Goal: Task Accomplishment & Management: Manage account settings

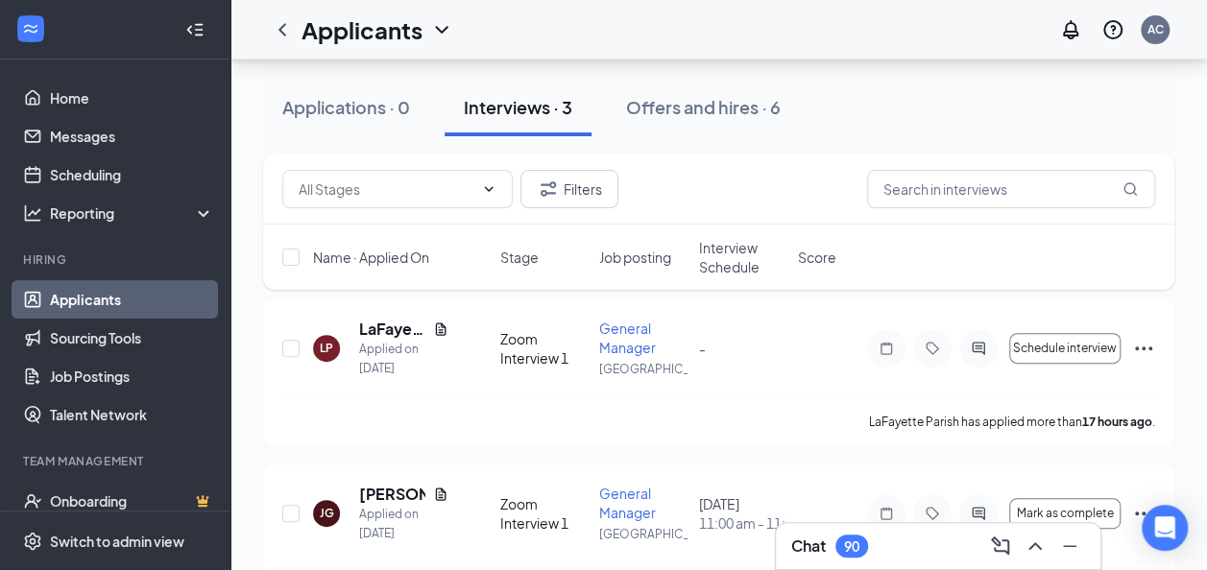
scroll to position [128, 0]
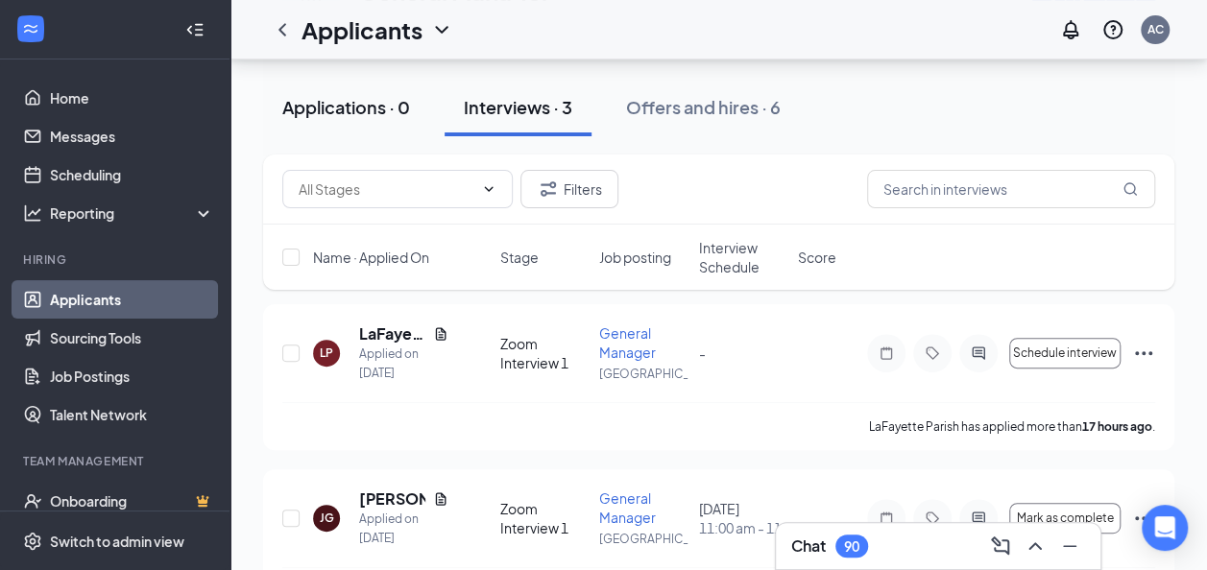
click at [356, 113] on div "Applications · 0" at bounding box center [346, 107] width 128 height 24
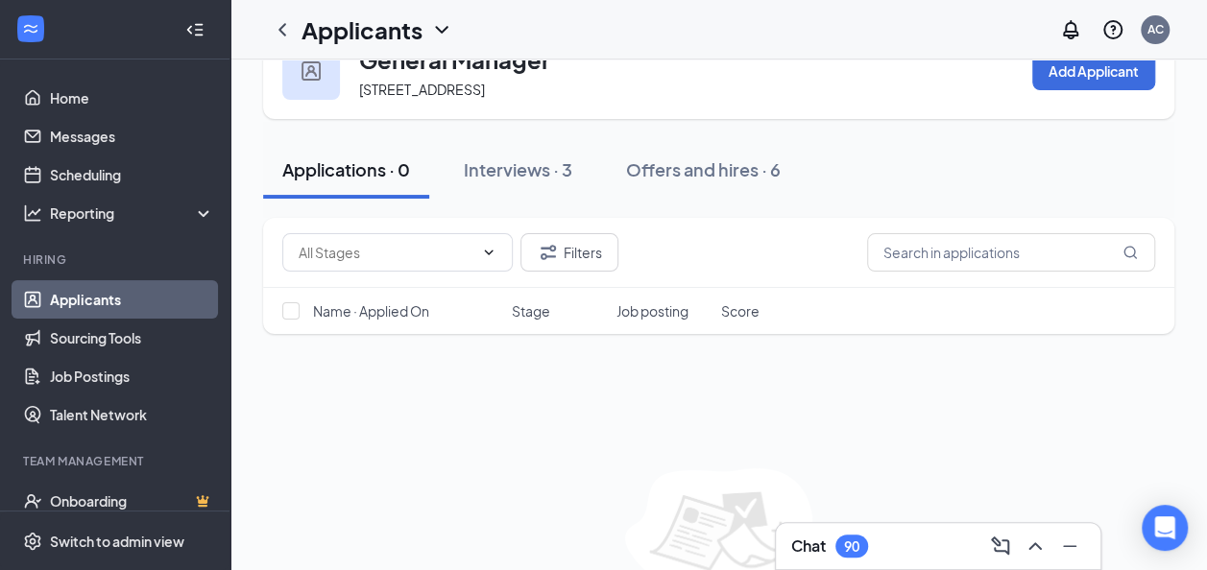
scroll to position [65, 0]
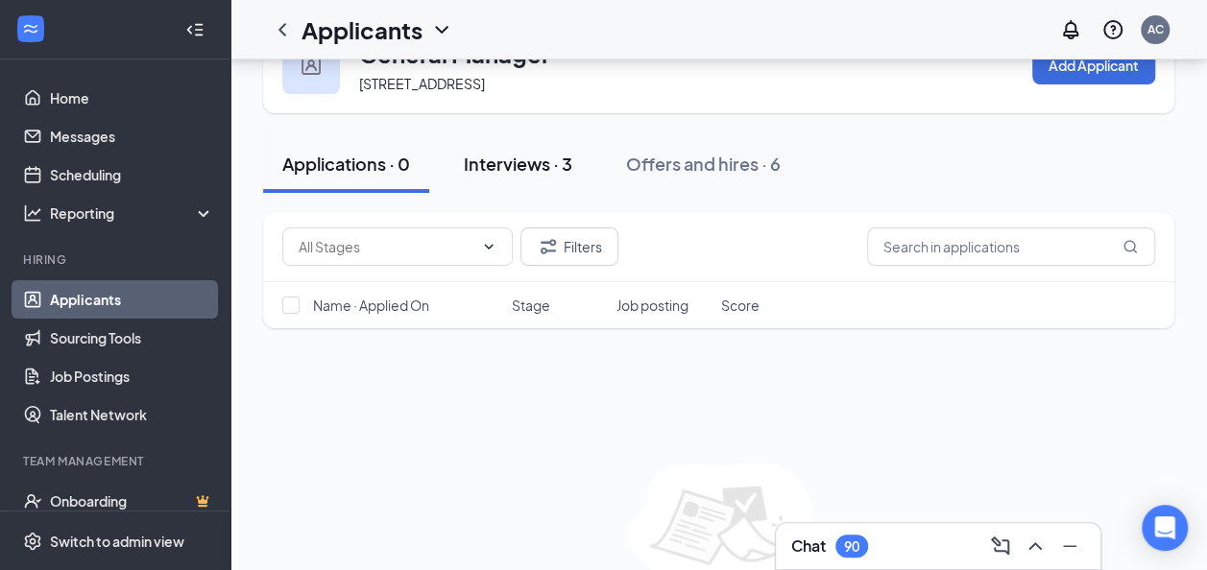
click at [549, 157] on div "Interviews · 3" at bounding box center [518, 164] width 108 height 24
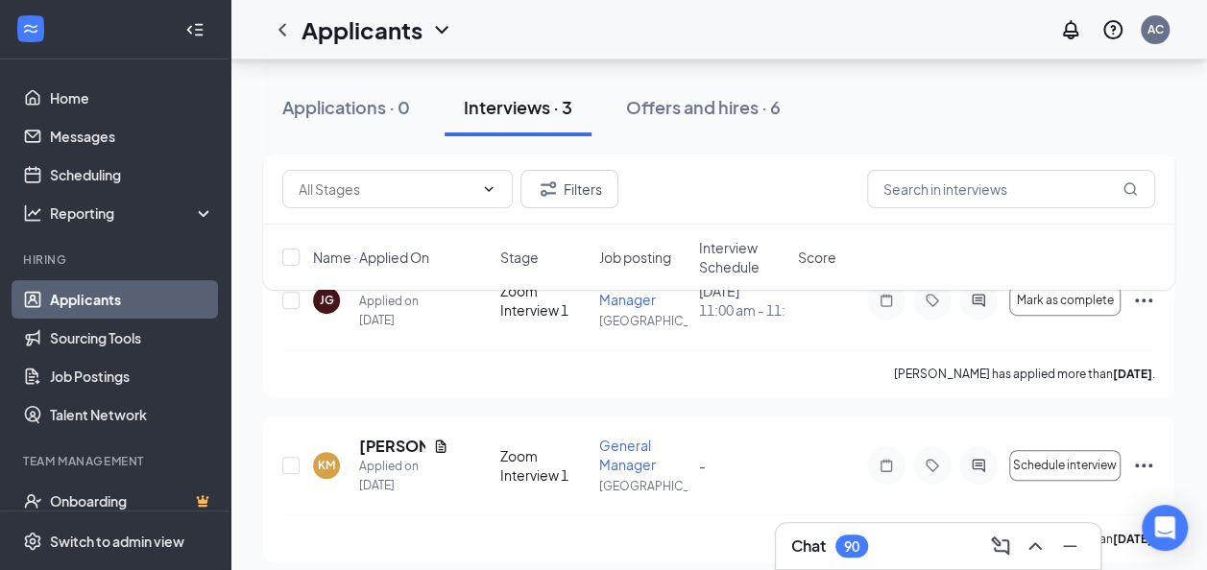
scroll to position [359, 0]
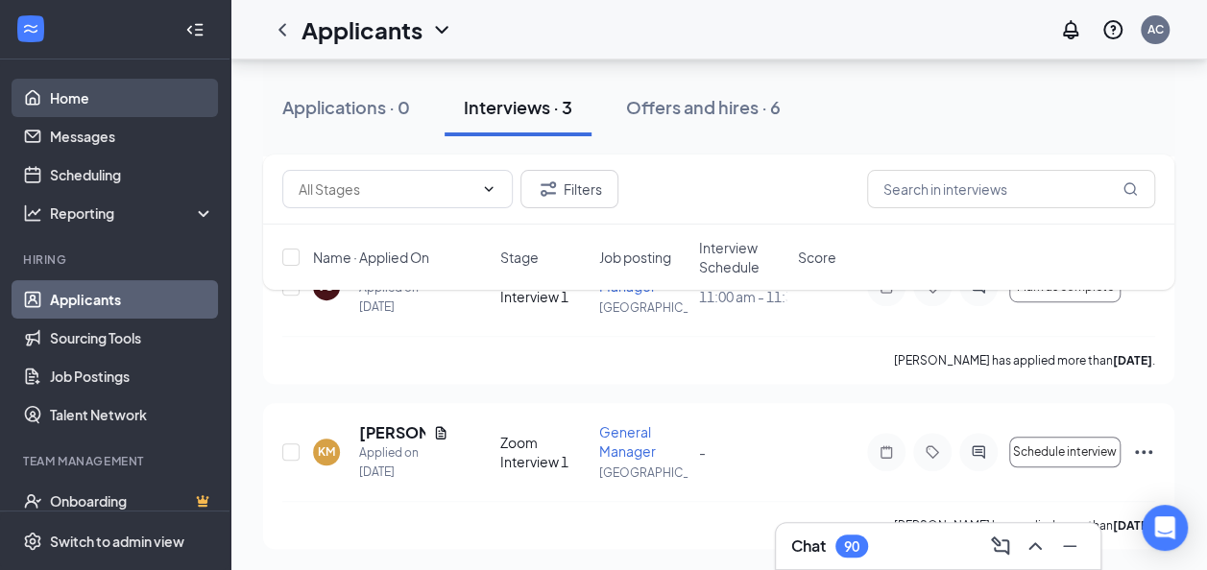
click at [79, 92] on link "Home" at bounding box center [132, 98] width 164 height 38
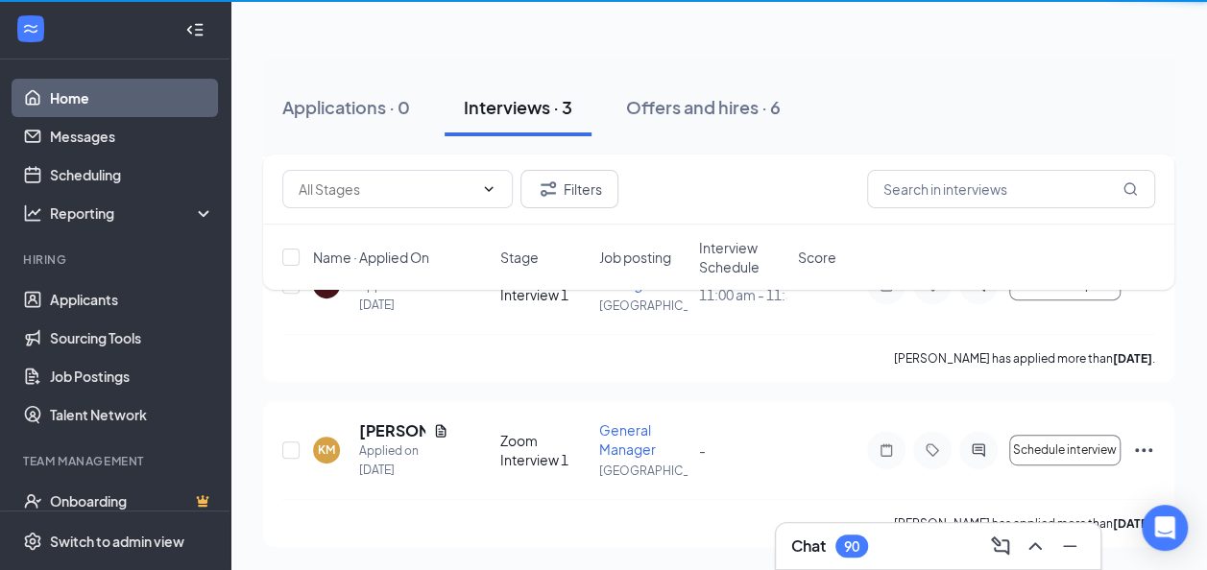
scroll to position [300, 0]
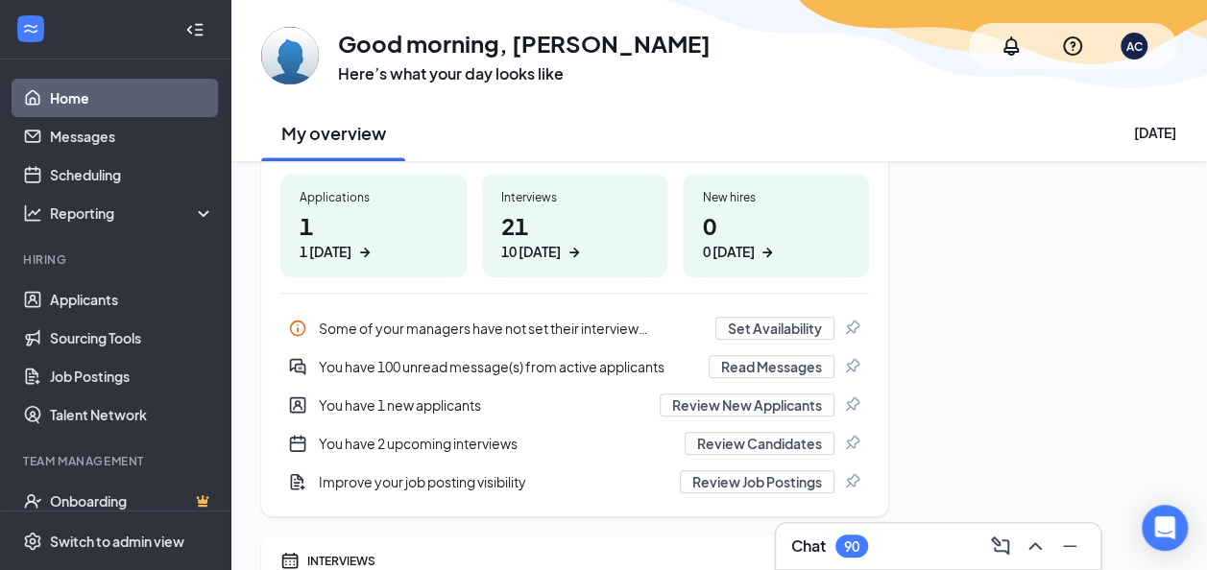
click at [472, 408] on div "You have 1 new applicants" at bounding box center [483, 405] width 329 height 19
click at [116, 302] on link "Applicants" at bounding box center [132, 299] width 164 height 38
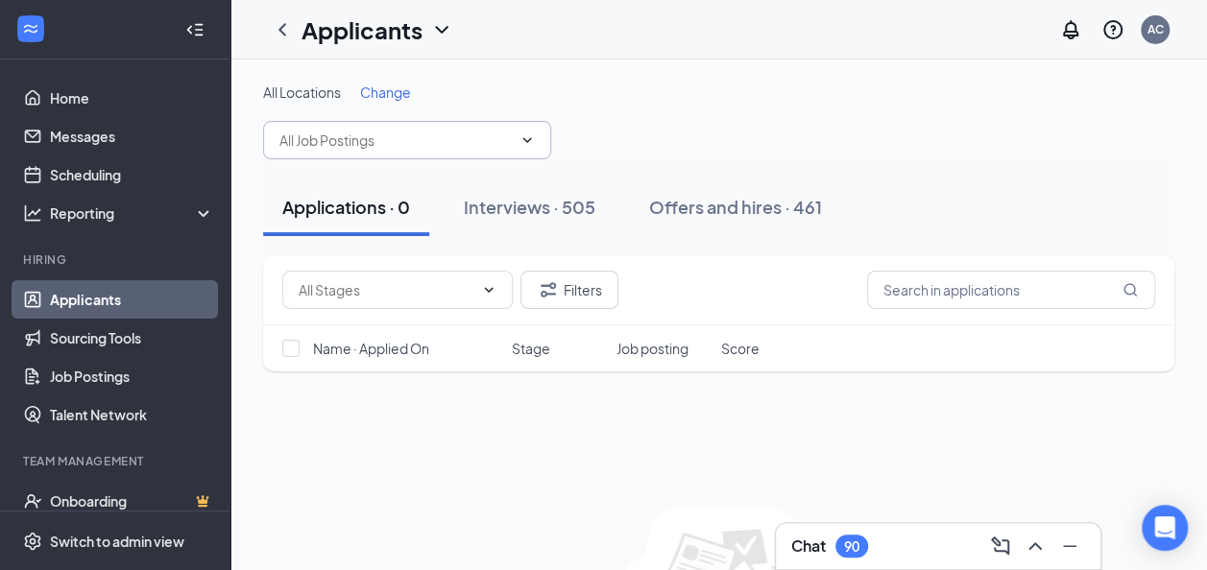
click at [462, 132] on input "text" at bounding box center [395, 140] width 232 height 21
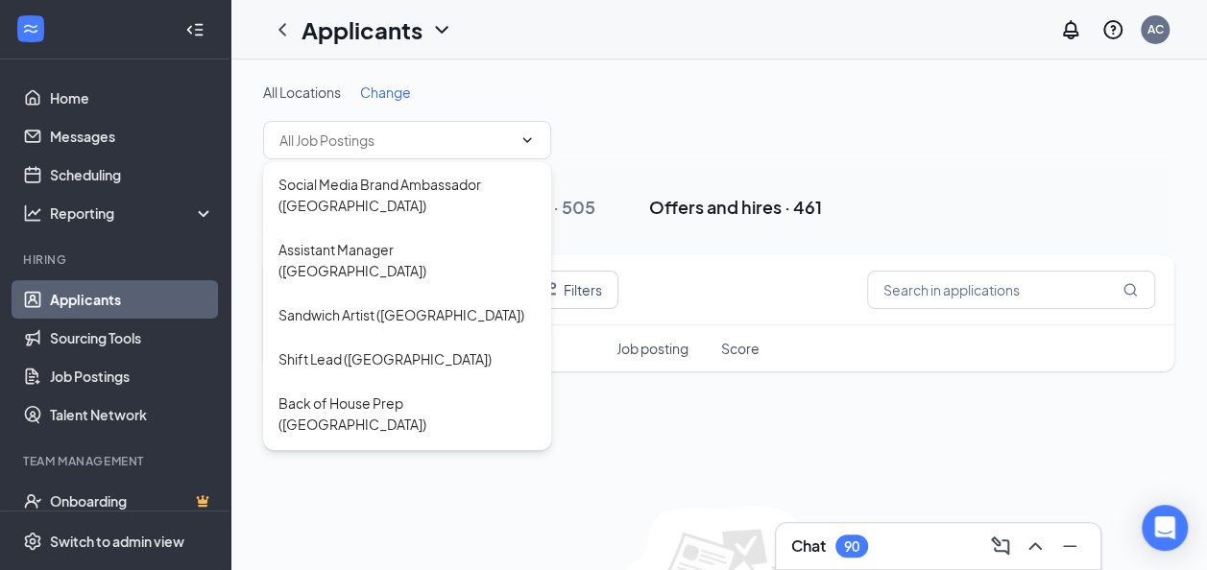
click at [754, 217] on div "Offers and hires · 461" at bounding box center [735, 207] width 173 height 24
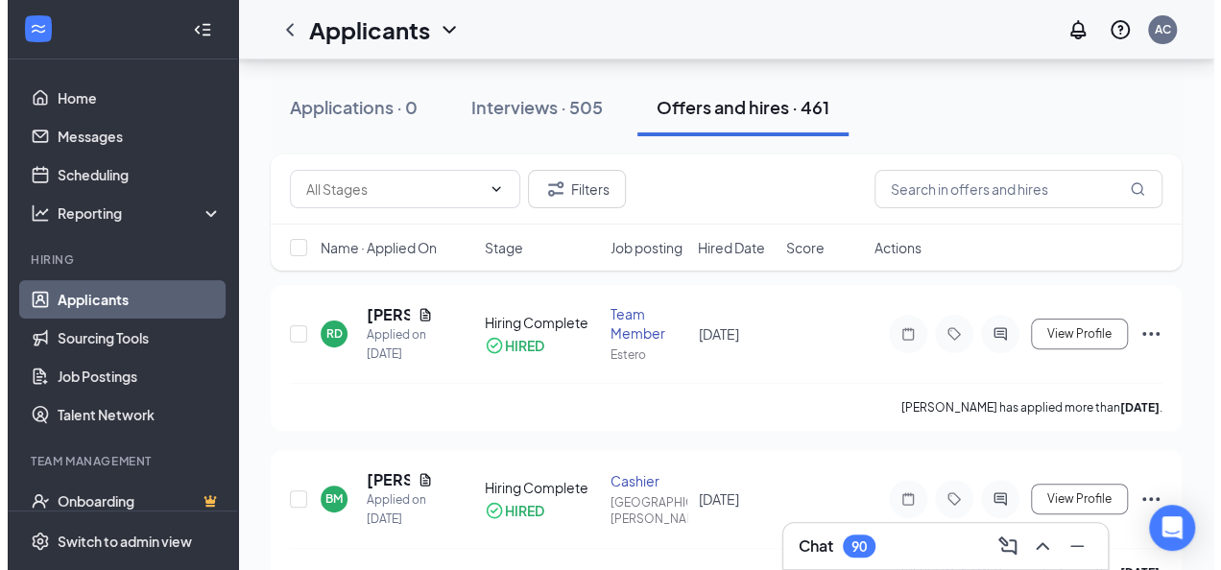
scroll to position [104, 0]
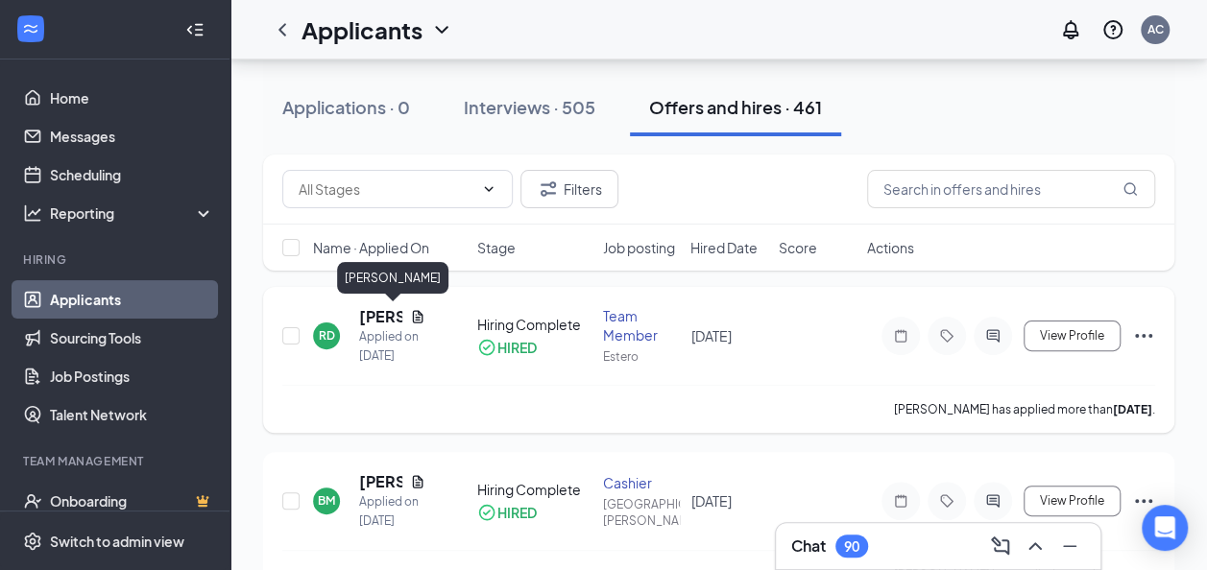
click at [372, 309] on h5 "[PERSON_NAME]" at bounding box center [380, 316] width 43 height 21
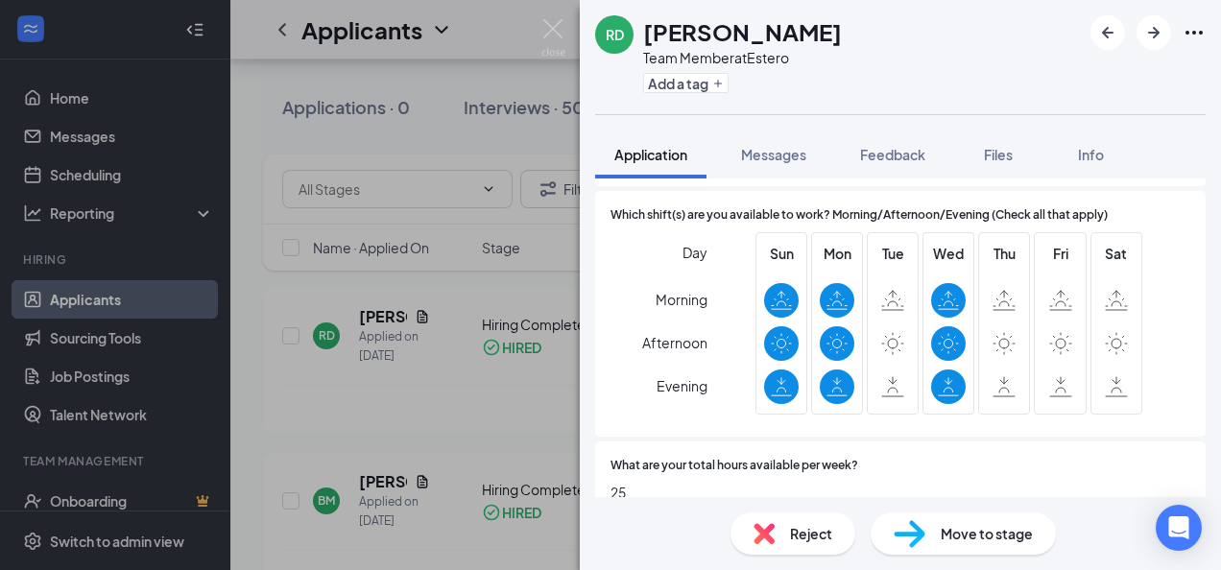
scroll to position [635, 0]
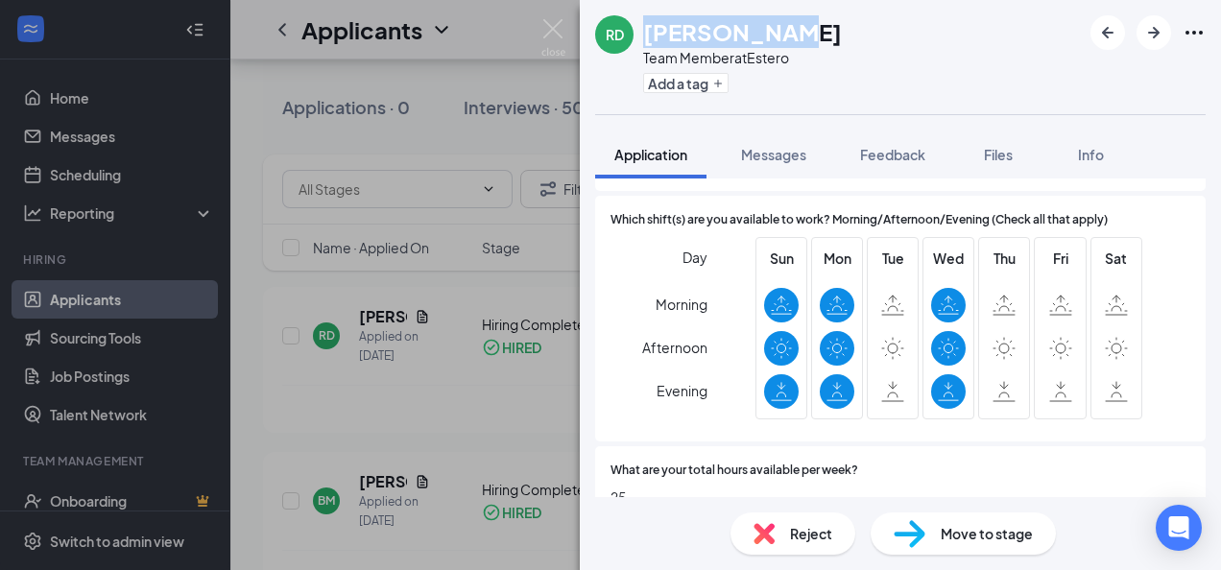
drag, startPoint x: 644, startPoint y: 38, endPoint x: 803, endPoint y: 24, distance: 160.0
click at [803, 24] on div "[PERSON_NAME] [PERSON_NAME] Team Member at Estero Add a tag" at bounding box center [900, 57] width 641 height 114
copy h1 "[PERSON_NAME]"
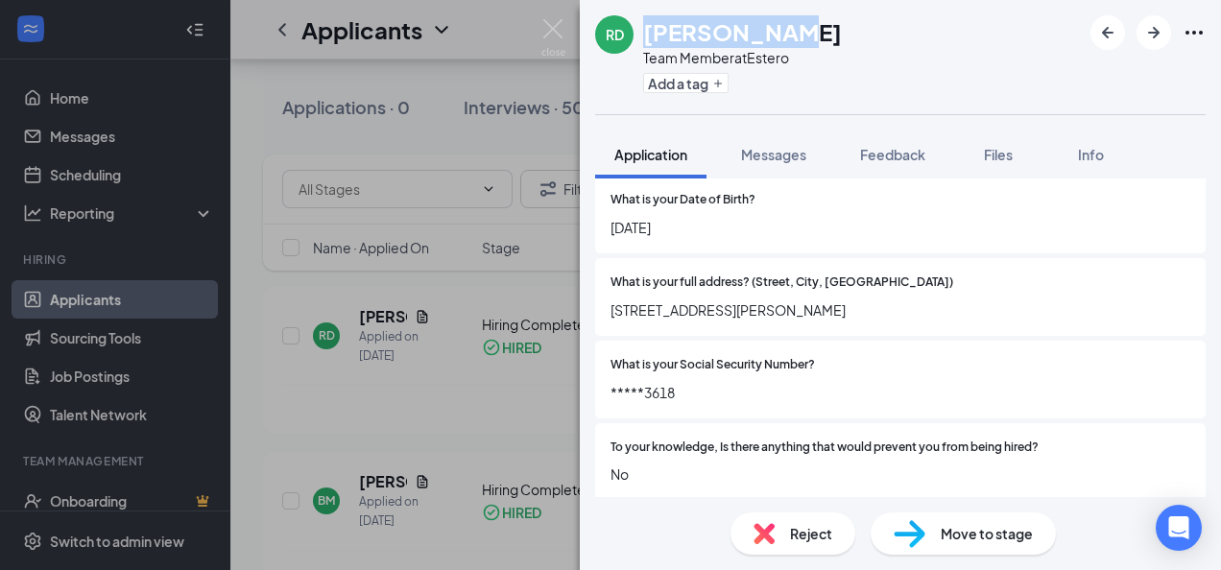
scroll to position [1557, 0]
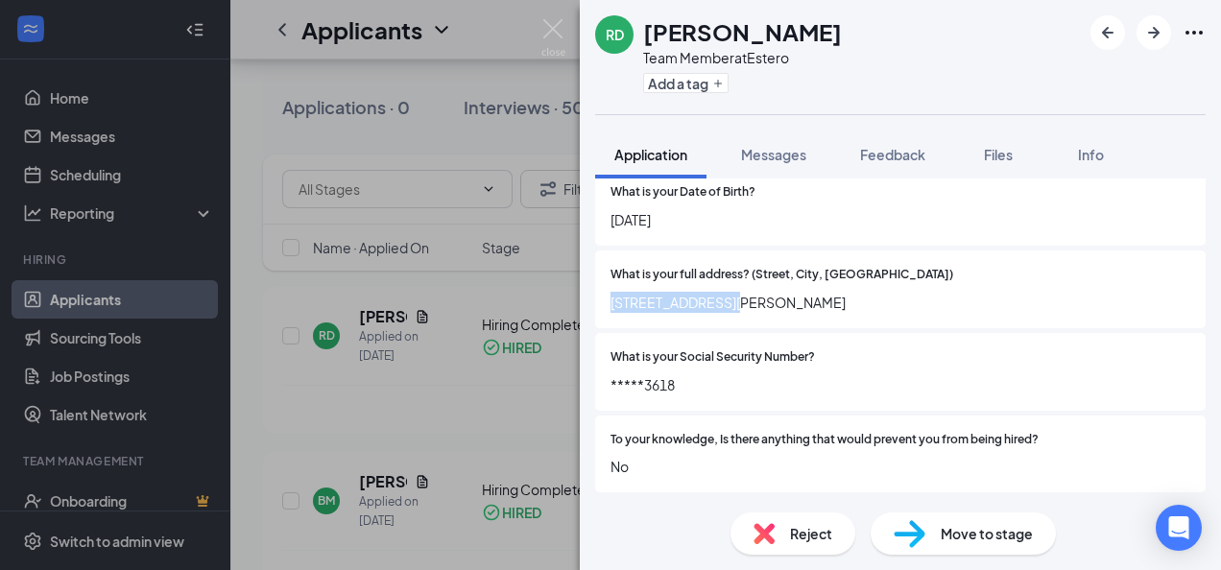
drag, startPoint x: 611, startPoint y: 301, endPoint x: 729, endPoint y: 317, distance: 119.1
click at [729, 317] on div "What is your full address? (Street, City, Zip) [STREET_ADDRESS][PERSON_NAME]" at bounding box center [900, 290] width 611 height 78
copy span "14875 [PERSON_NAME] Ct"
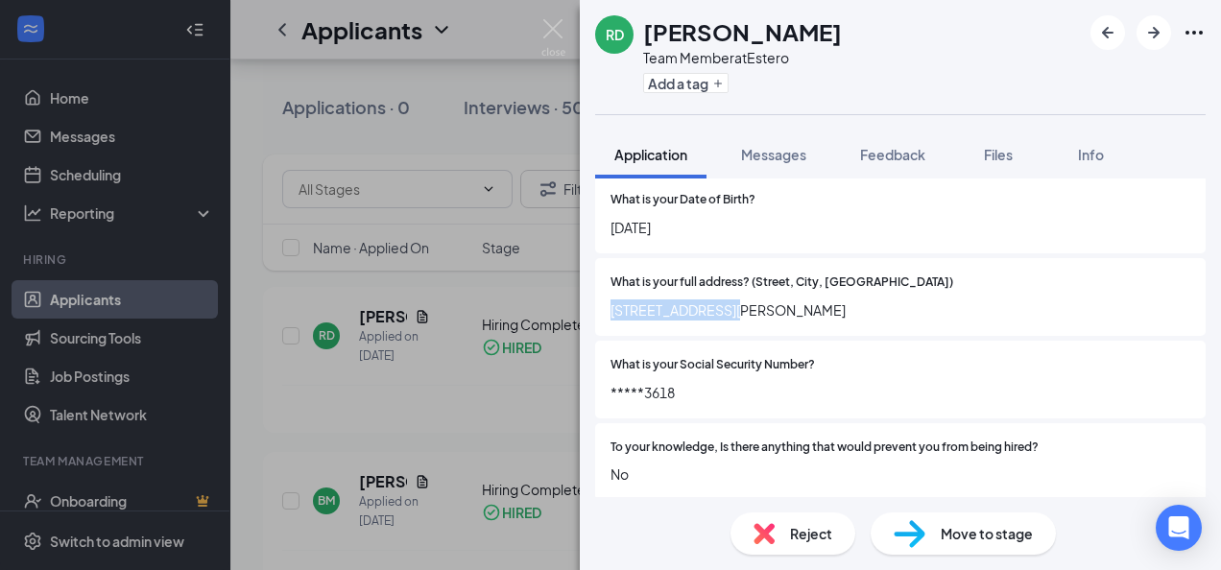
drag, startPoint x: 844, startPoint y: 311, endPoint x: 922, endPoint y: 318, distance: 78.0
click at [922, 318] on span "[STREET_ADDRESS][PERSON_NAME]" at bounding box center [901, 310] width 580 height 21
copy span "34135"
drag, startPoint x: 732, startPoint y: 309, endPoint x: 825, endPoint y: 329, distance: 94.3
click at [825, 329] on div "What is your full address? (Street, City, Zip) [STREET_ADDRESS][PERSON_NAME]" at bounding box center [900, 297] width 611 height 78
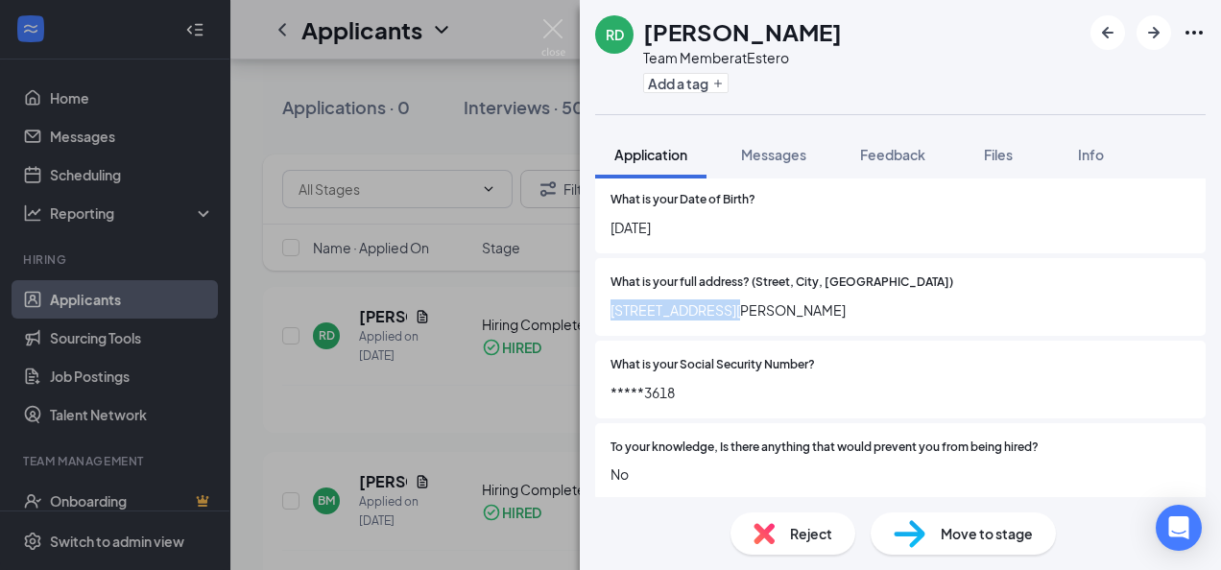
copy span "[PERSON_NAME][GEOGRAPHIC_DATA]"
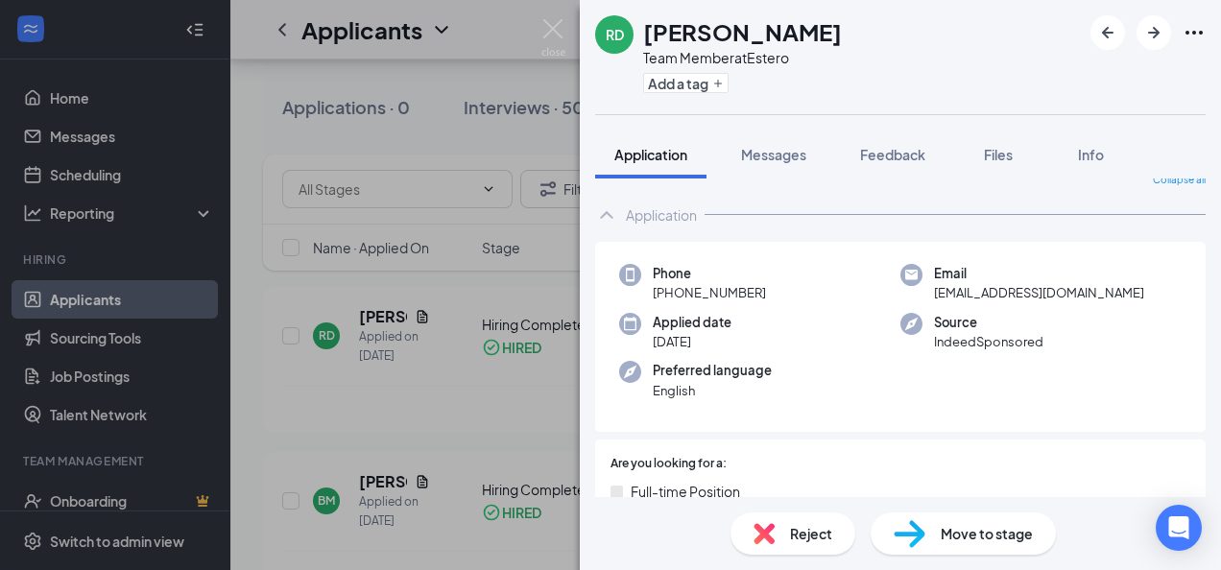
scroll to position [4, 0]
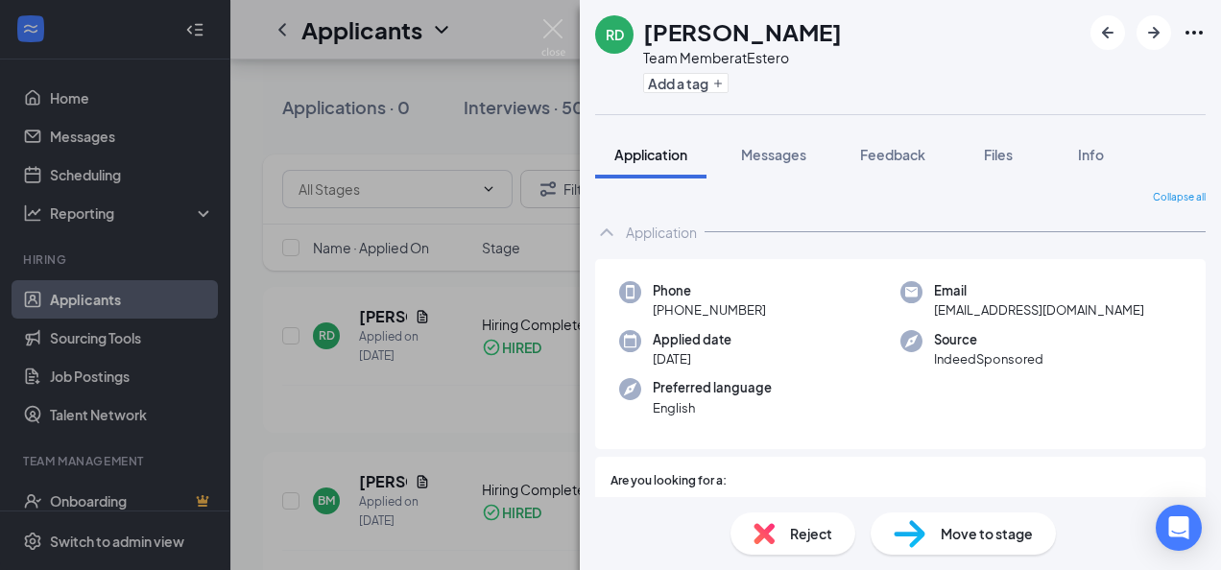
drag, startPoint x: 659, startPoint y: 314, endPoint x: 766, endPoint y: 320, distance: 107.7
click at [766, 320] on div "Phone [PHONE_NUMBER] Email [EMAIL_ADDRESS][DOMAIN_NAME] Applied date [DATE] Sou…" at bounding box center [900, 354] width 611 height 191
copy span "[PHONE_NUMBER]"
drag, startPoint x: 927, startPoint y: 315, endPoint x: 1090, endPoint y: 320, distance: 162.3
click at [1090, 320] on div "Phone [PHONE_NUMBER] Email [EMAIL_ADDRESS][DOMAIN_NAME] Applied date [DATE] Sou…" at bounding box center [900, 354] width 611 height 191
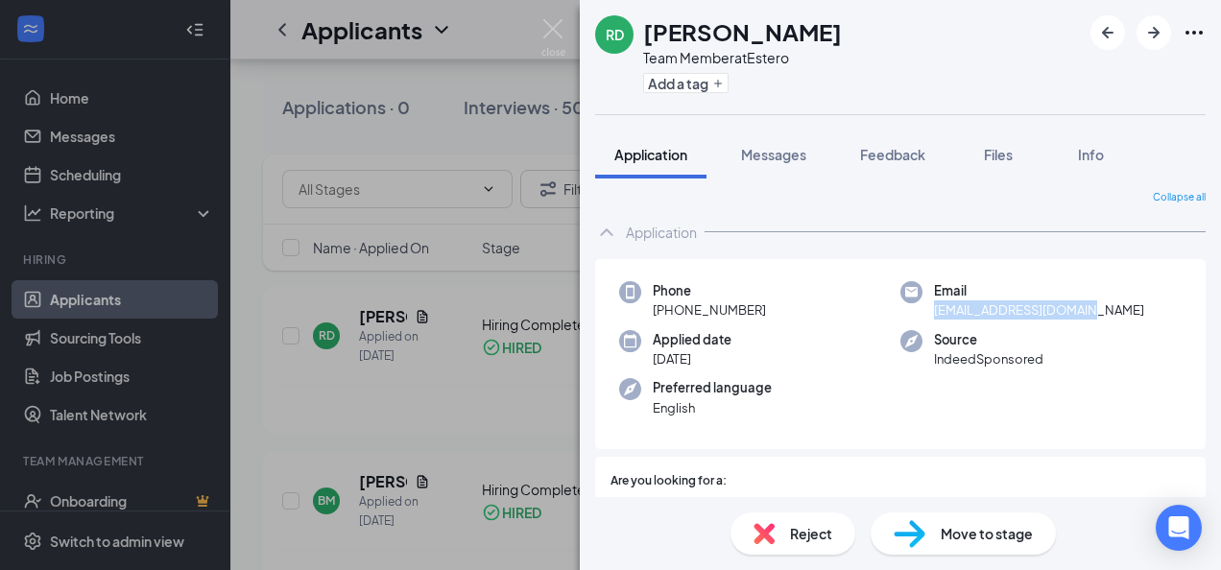
copy span "[EMAIL_ADDRESS][DOMAIN_NAME]"
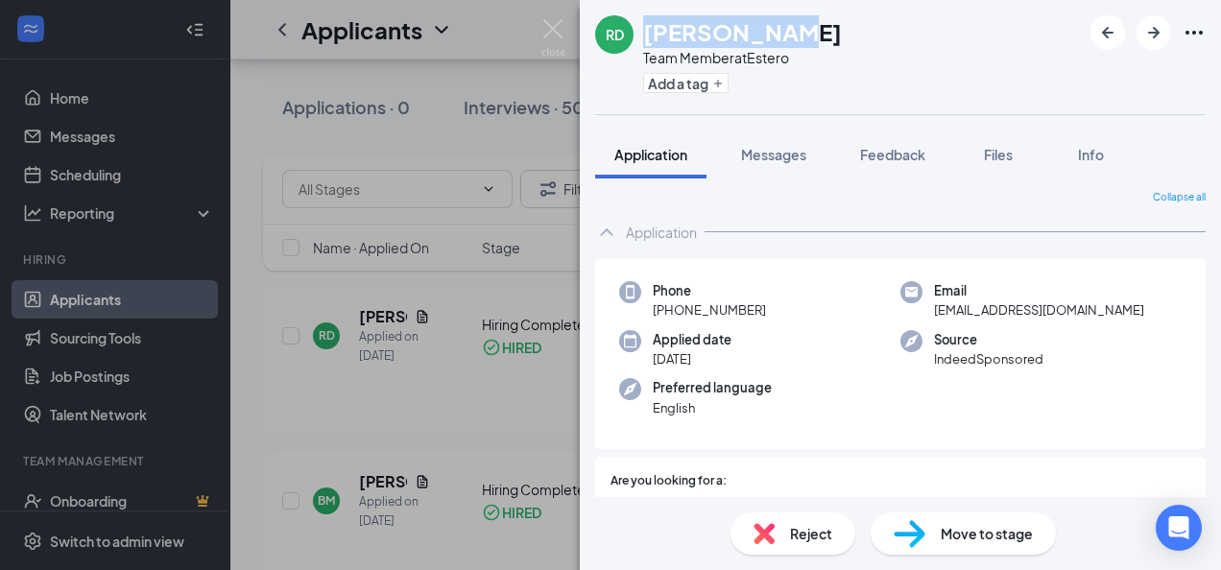
drag, startPoint x: 804, startPoint y: 35, endPoint x: 642, endPoint y: 42, distance: 162.4
click at [642, 42] on div "[PERSON_NAME] [PERSON_NAME] Team Member at Estero Add a tag" at bounding box center [900, 57] width 641 height 114
copy h1 "[PERSON_NAME]"
drag, startPoint x: 926, startPoint y: 313, endPoint x: 1155, endPoint y: 299, distance: 228.9
click at [1155, 299] on div "Email [EMAIL_ADDRESS][DOMAIN_NAME]" at bounding box center [1040, 300] width 281 height 39
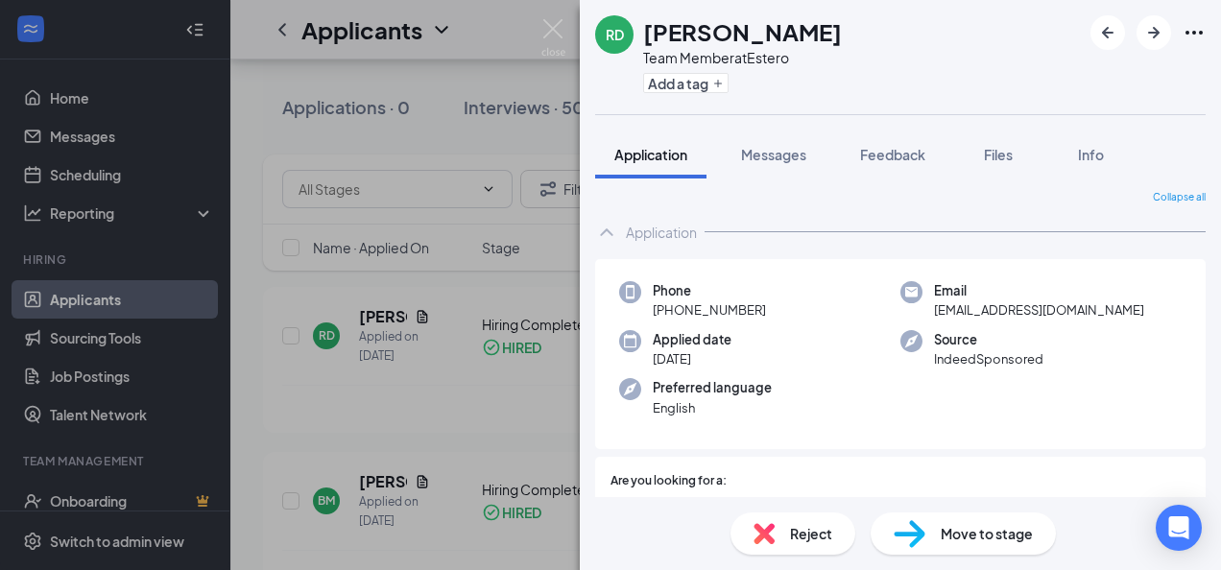
click at [1056, 323] on div "Phone [PHONE_NUMBER] Email [EMAIL_ADDRESS][DOMAIN_NAME] Applied date [DATE] Sou…" at bounding box center [900, 354] width 611 height 191
click at [925, 310] on div "Email [EMAIL_ADDRESS][DOMAIN_NAME]" at bounding box center [1040, 300] width 281 height 39
drag, startPoint x: 929, startPoint y: 312, endPoint x: 1050, endPoint y: 311, distance: 121.0
click at [1050, 311] on span "[EMAIL_ADDRESS][DOMAIN_NAME]" at bounding box center [1039, 309] width 210 height 19
drag, startPoint x: 1050, startPoint y: 311, endPoint x: 1085, endPoint y: 313, distance: 34.6
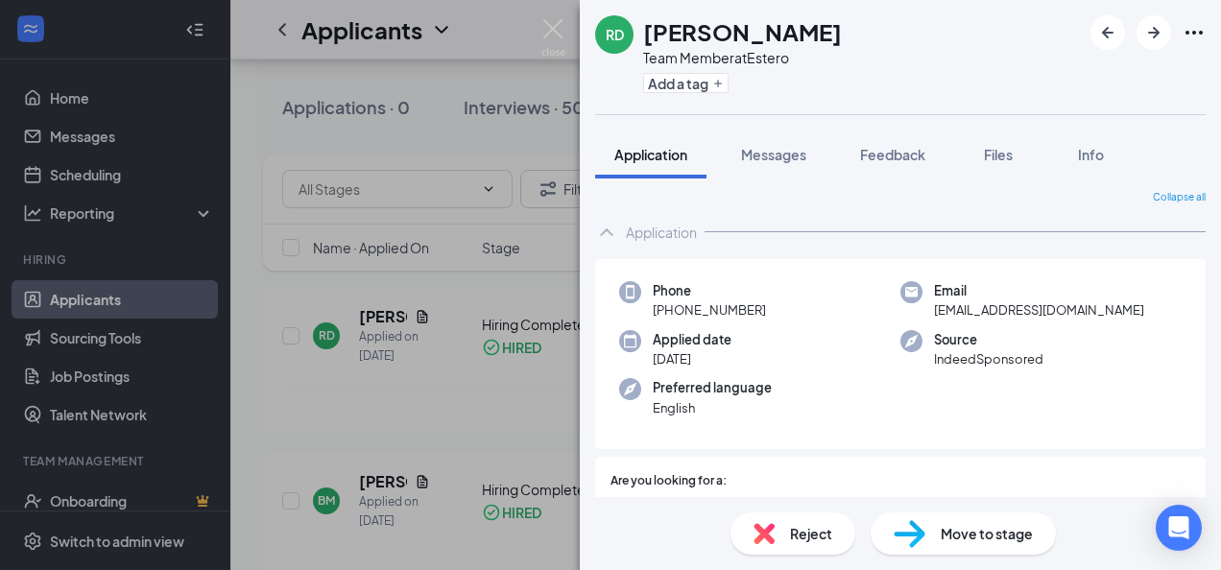
click at [1085, 313] on span "[EMAIL_ADDRESS][DOMAIN_NAME]" at bounding box center [1039, 309] width 210 height 19
drag, startPoint x: 1085, startPoint y: 313, endPoint x: 952, endPoint y: 309, distance: 132.5
click at [952, 309] on span "[EMAIL_ADDRESS][DOMAIN_NAME]" at bounding box center [1039, 309] width 210 height 19
copy span "[EMAIL_ADDRESS][DOMAIN_NAME]"
drag, startPoint x: 676, startPoint y: 315, endPoint x: 765, endPoint y: 313, distance: 89.3
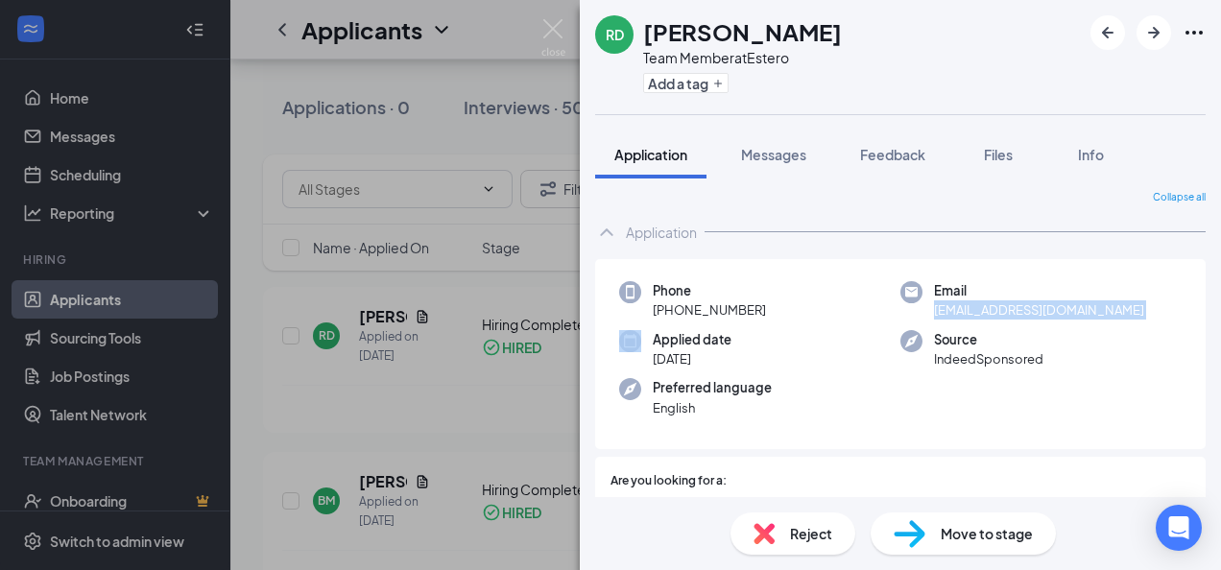
click at [765, 313] on div "Phone [PHONE_NUMBER]" at bounding box center [759, 300] width 281 height 39
copy span "440) 520-0917"
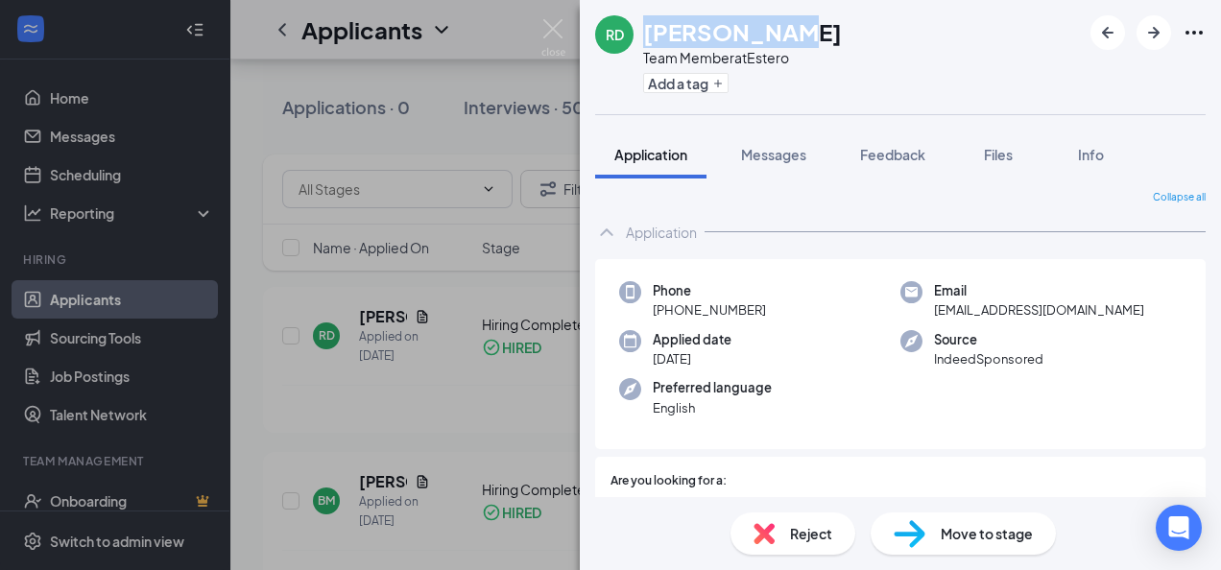
drag, startPoint x: 797, startPoint y: 35, endPoint x: 635, endPoint y: 45, distance: 162.6
click at [635, 45] on div "[PERSON_NAME] [PERSON_NAME] Team Member at Estero Add a tag" at bounding box center [900, 57] width 641 height 114
click at [635, 45] on div "[PERSON_NAME] [PERSON_NAME] Team Member at Estero Add a tag" at bounding box center [718, 57] width 247 height 84
click at [722, 29] on h1 "[PERSON_NAME]" at bounding box center [742, 31] width 199 height 33
drag, startPoint x: 641, startPoint y: 30, endPoint x: 747, endPoint y: 42, distance: 106.3
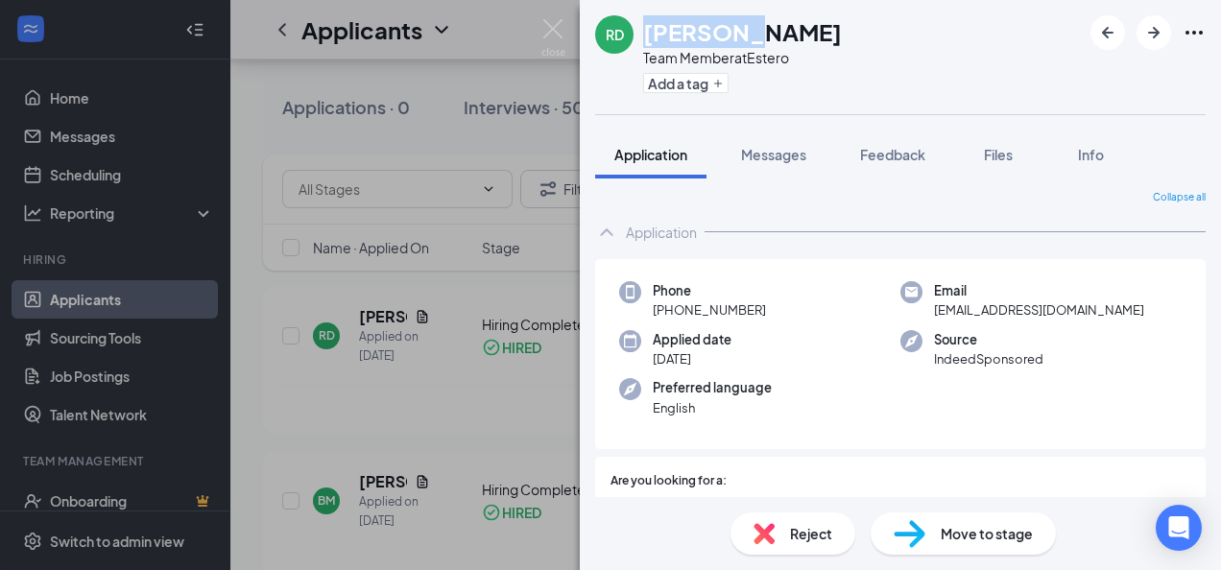
click at [747, 42] on div "[PERSON_NAME] [PERSON_NAME] Team Member at Estero Add a tag" at bounding box center [718, 57] width 247 height 84
copy h1 "[PERSON_NAME] D"
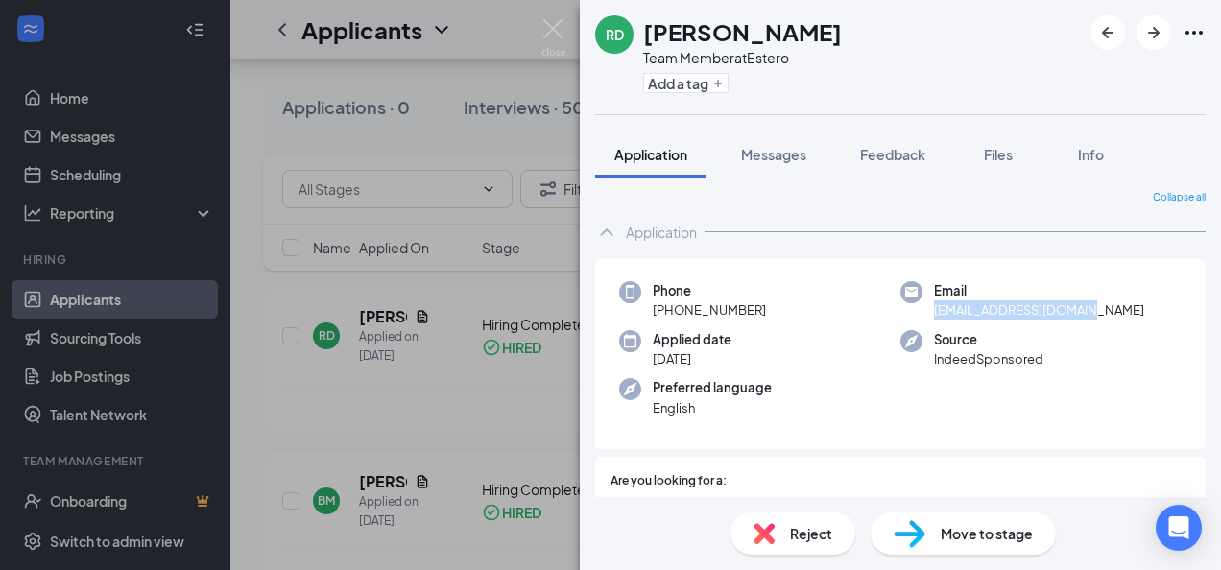
drag, startPoint x: 925, startPoint y: 316, endPoint x: 1096, endPoint y: 324, distance: 171.0
click at [1096, 324] on div "Phone [PHONE_NUMBER] Email [EMAIL_ADDRESS][DOMAIN_NAME] Applied date [DATE] Sou…" at bounding box center [900, 354] width 611 height 191
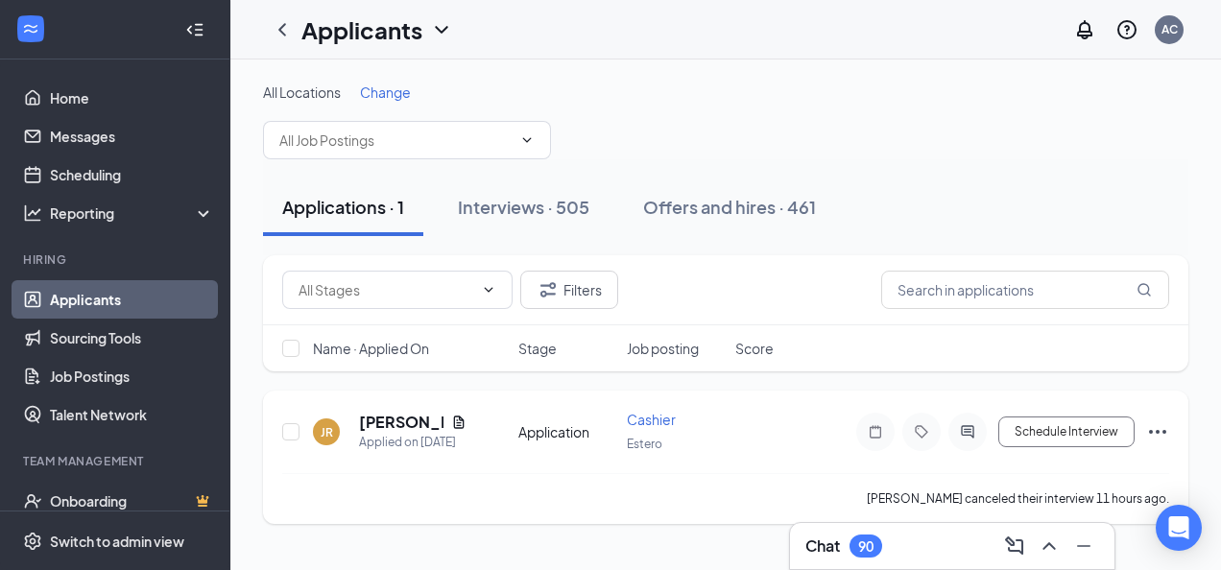
click at [1163, 434] on icon "Ellipses" at bounding box center [1157, 431] width 23 height 23
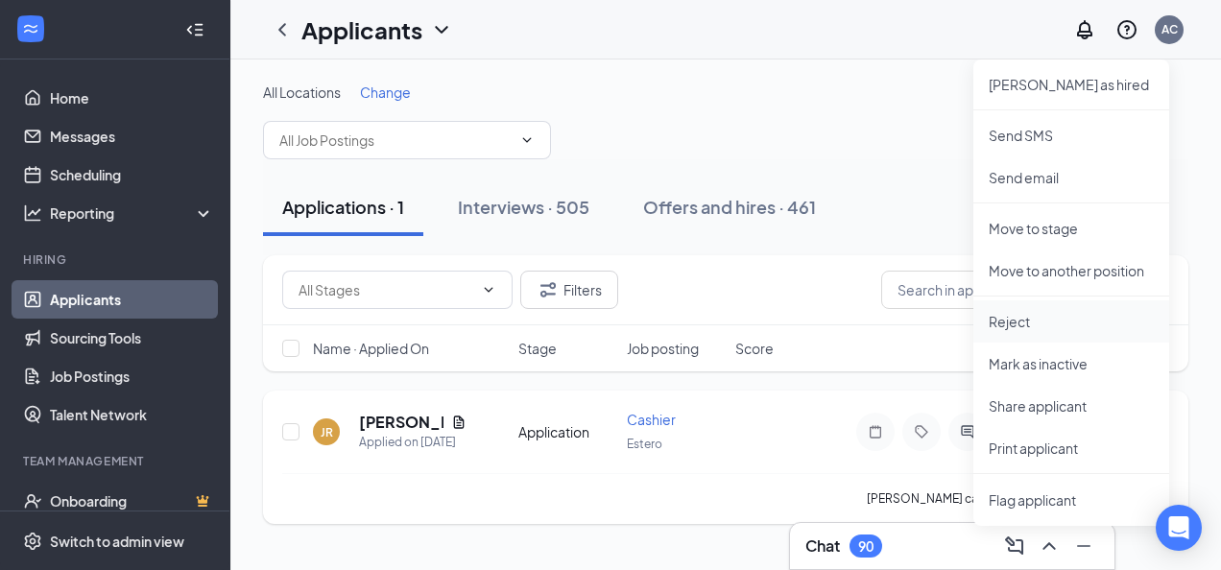
click at [995, 322] on p "Reject" at bounding box center [1071, 321] width 165 height 19
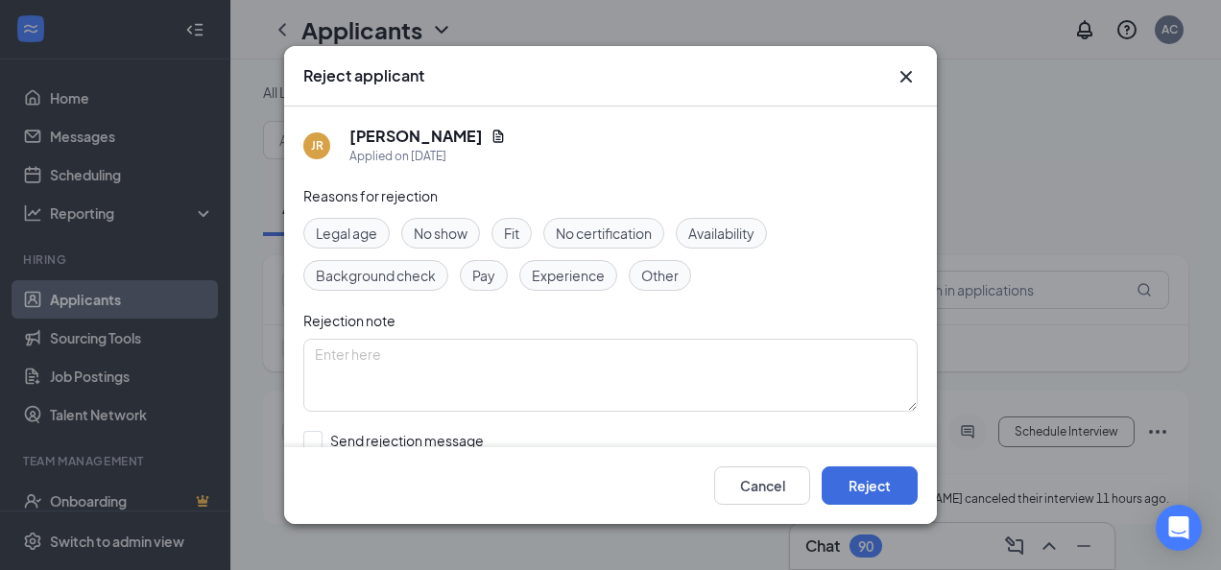
click at [878, 507] on div "Cancel Reject" at bounding box center [610, 485] width 653 height 77
click at [861, 486] on button "Reject" at bounding box center [870, 486] width 96 height 38
